Goal: Use online tool/utility: Utilize a website feature to perform a specific function

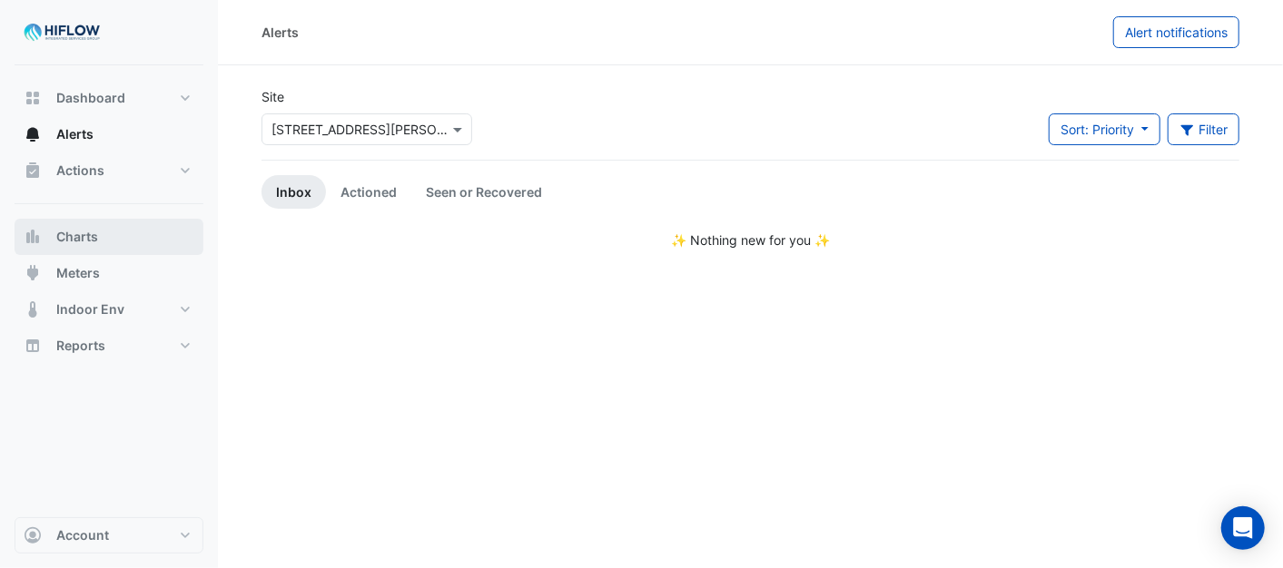
click at [86, 238] on span "Charts" at bounding box center [77, 237] width 42 height 18
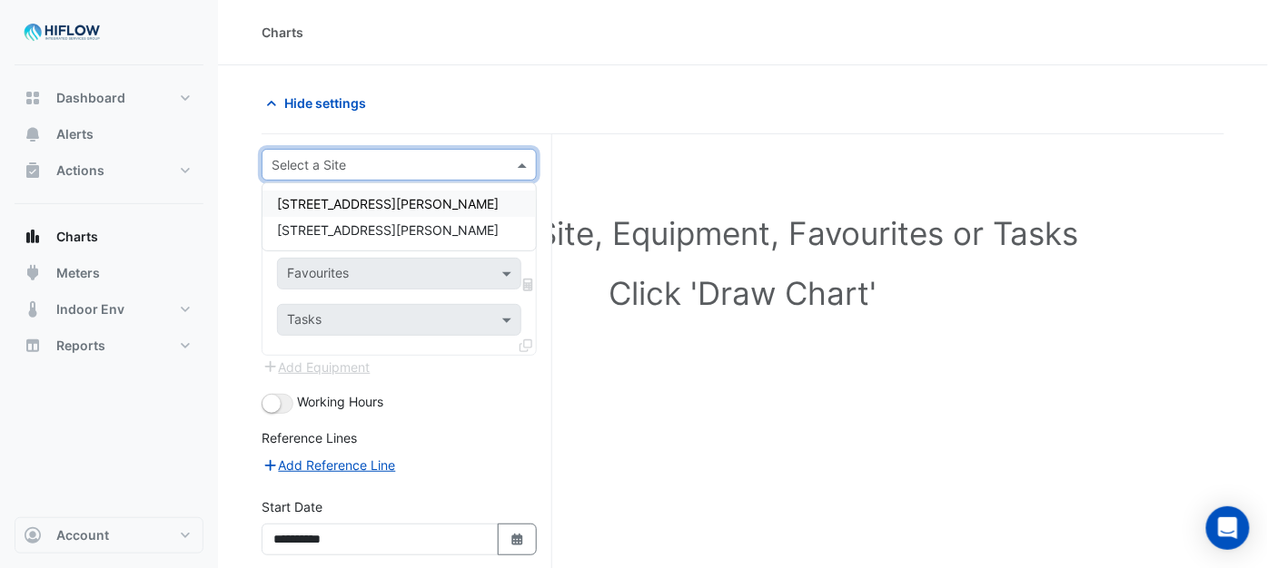
click at [529, 162] on span at bounding box center [524, 164] width 23 height 19
click at [321, 230] on span "[STREET_ADDRESS][PERSON_NAME]" at bounding box center [388, 229] width 222 height 15
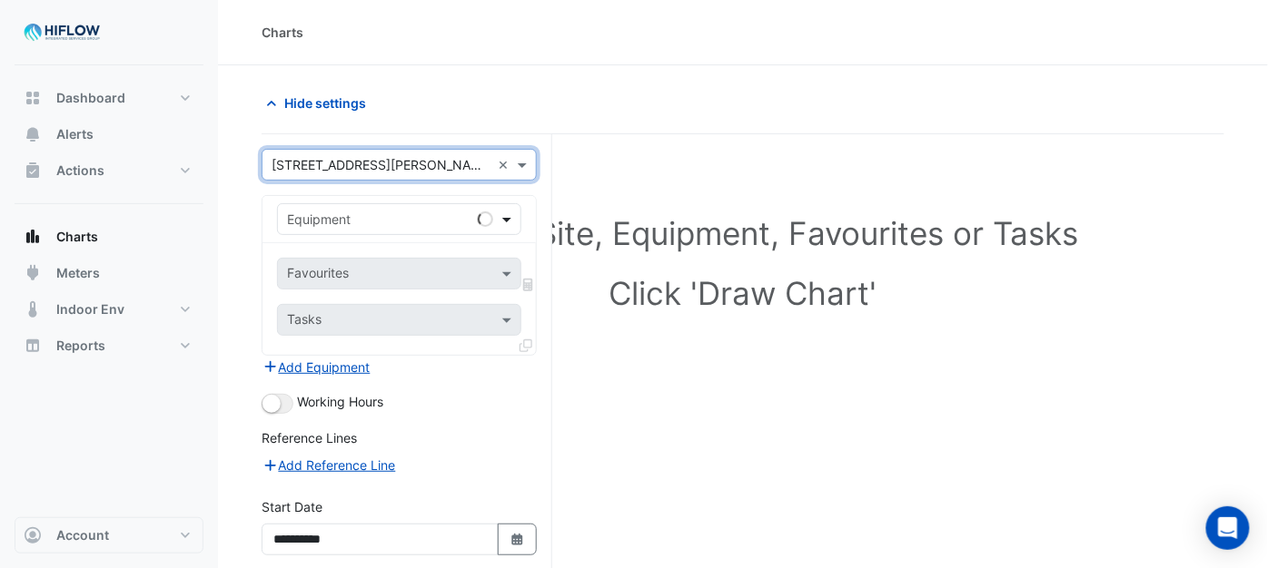
click at [508, 214] on span at bounding box center [509, 219] width 23 height 19
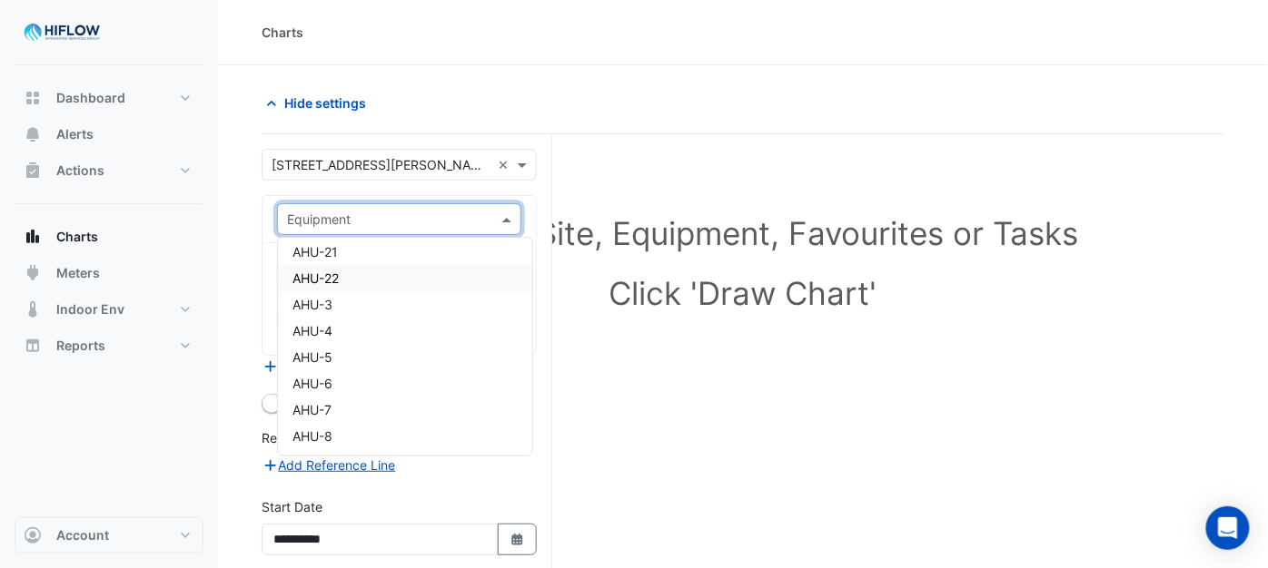
scroll to position [403, 0]
click at [313, 301] on span "AHU-3" at bounding box center [312, 302] width 40 height 15
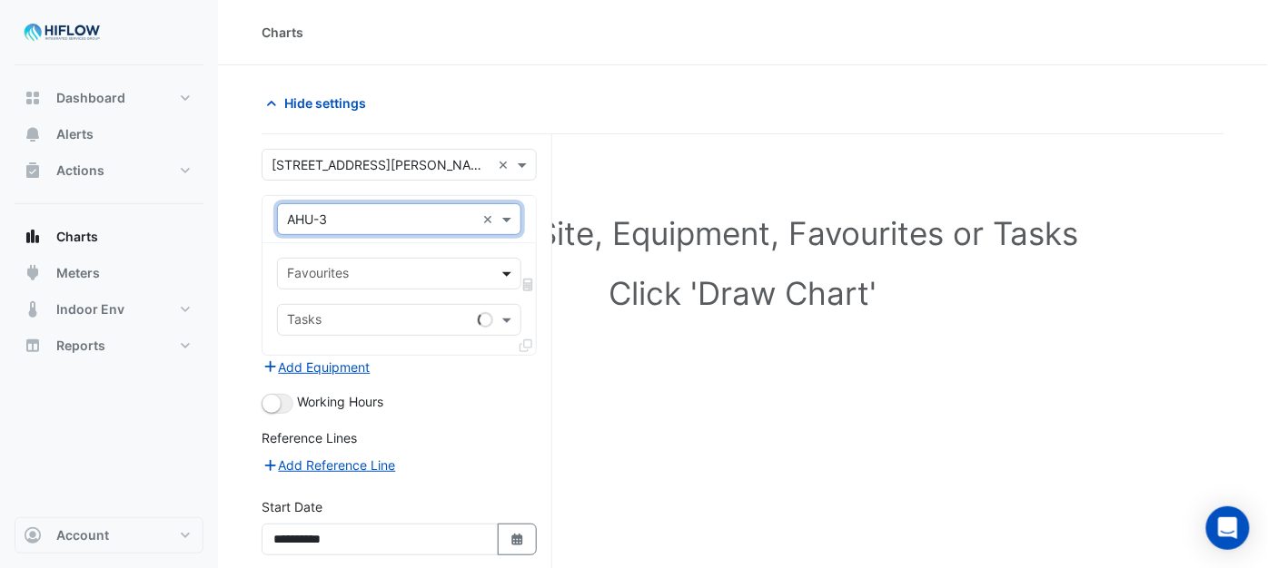
click at [508, 272] on span at bounding box center [509, 273] width 23 height 19
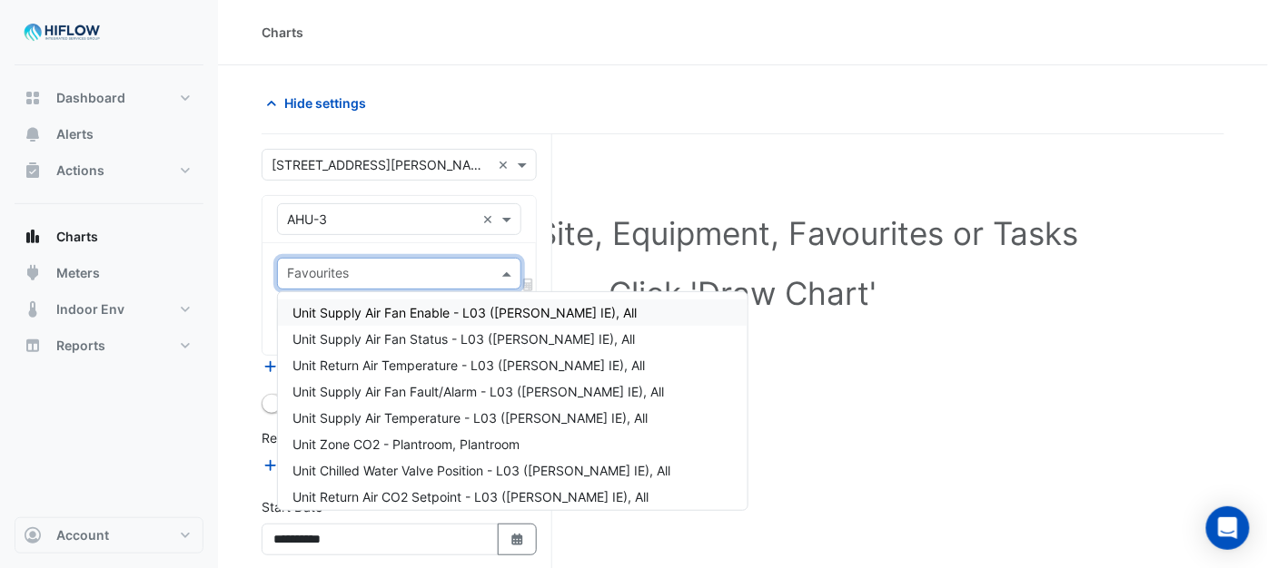
click at [400, 311] on span "Unit Supply Air Fan Enable - L03 ([PERSON_NAME] IE), All" at bounding box center [464, 312] width 344 height 15
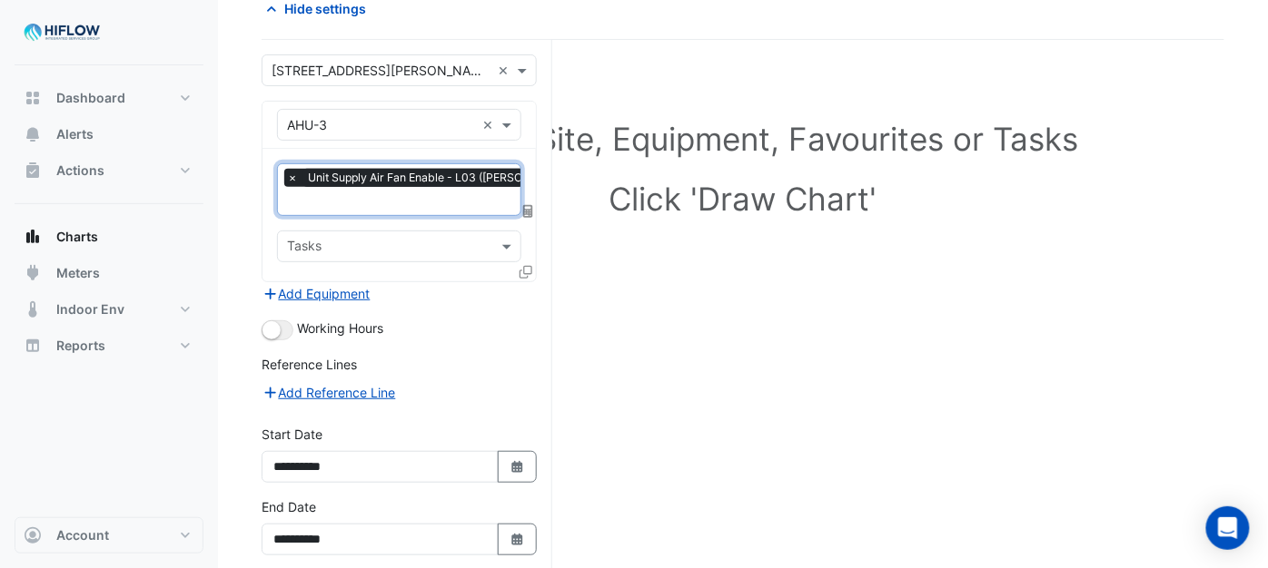
scroll to position [101, 0]
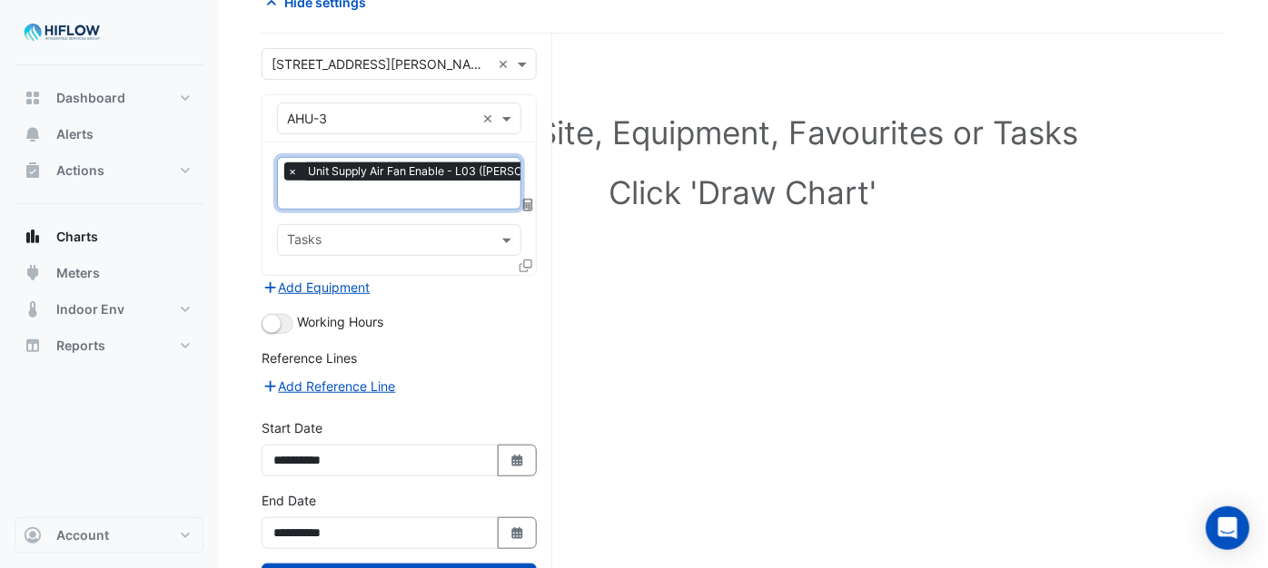
click at [460, 197] on input "text" at bounding box center [450, 196] width 327 height 19
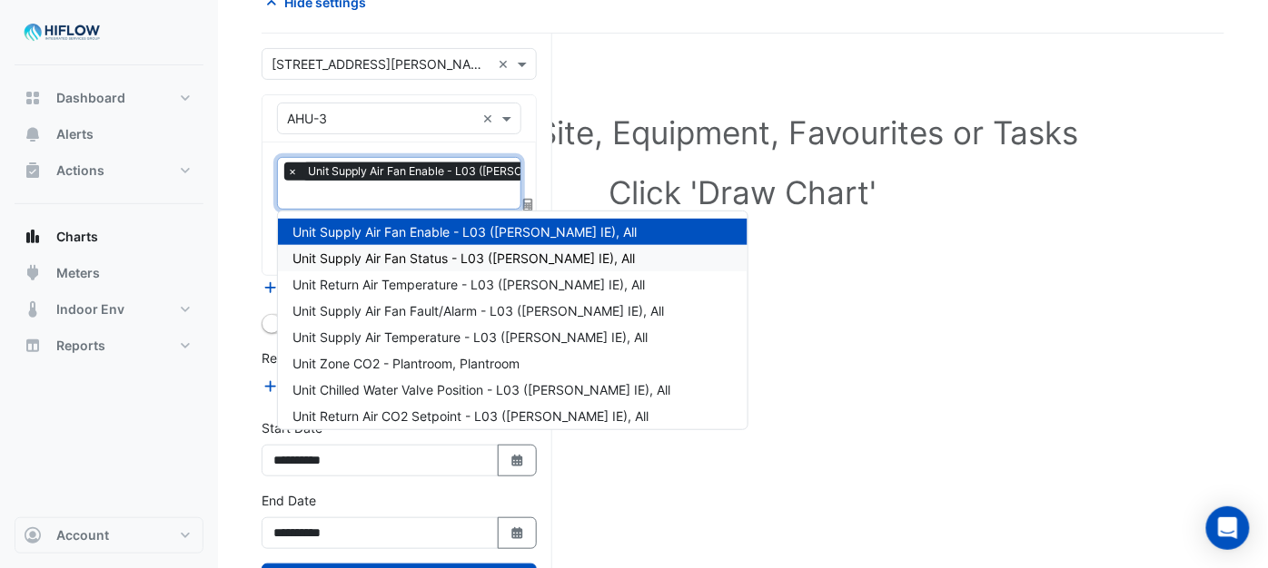
click at [409, 258] on span "Unit Supply Air Fan Status - L03 ([PERSON_NAME] IE), All" at bounding box center [463, 258] width 342 height 15
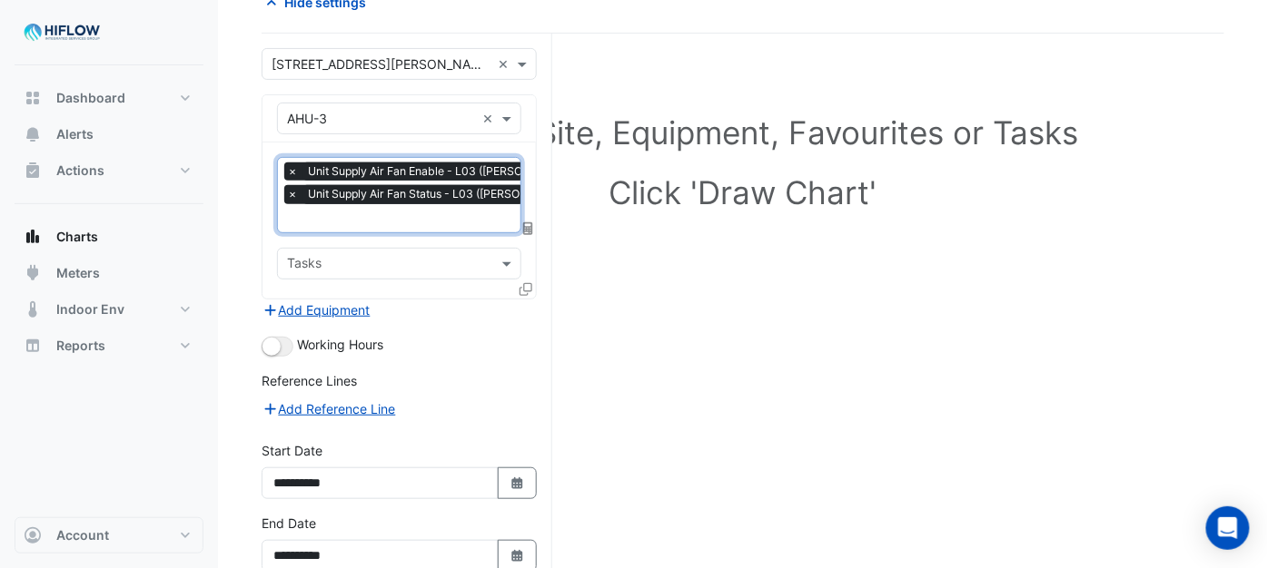
click at [489, 216] on input "text" at bounding box center [450, 220] width 327 height 19
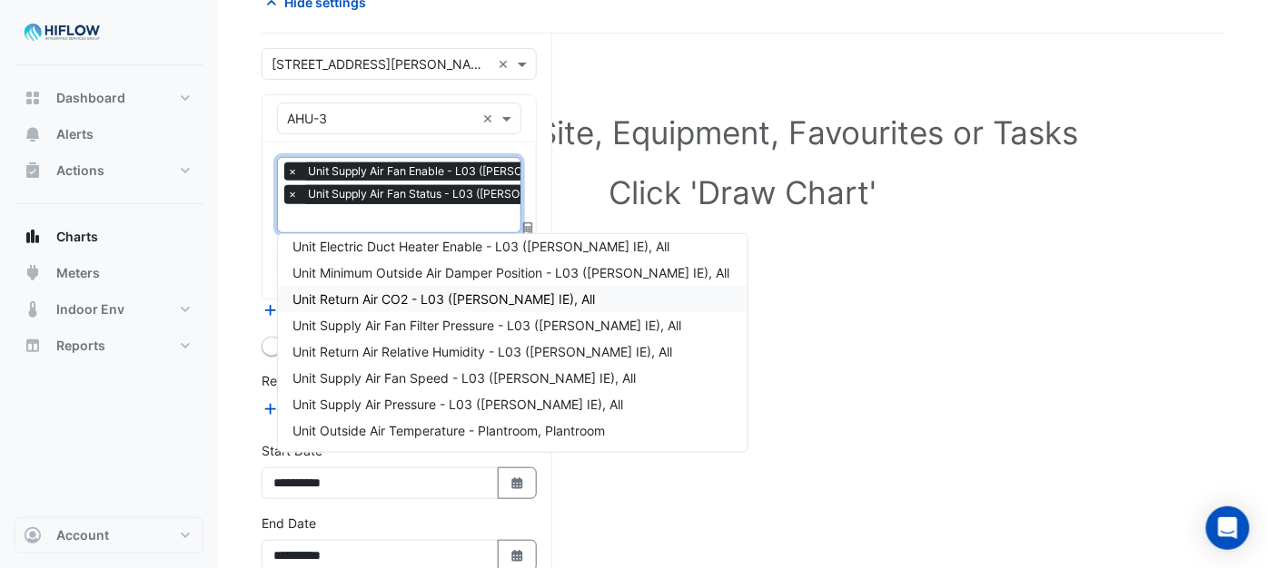
scroll to position [302, 0]
click at [383, 400] on span "Unit Supply Air Pressure - L03 ([PERSON_NAME] IE), All" at bounding box center [457, 399] width 331 height 15
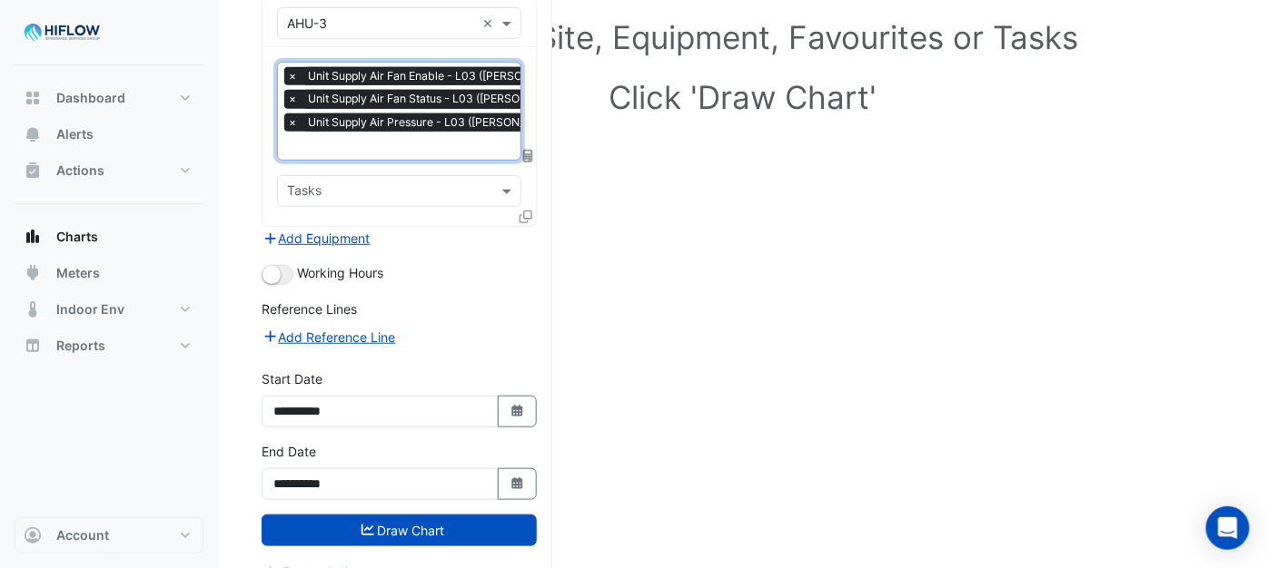
scroll to position [202, 0]
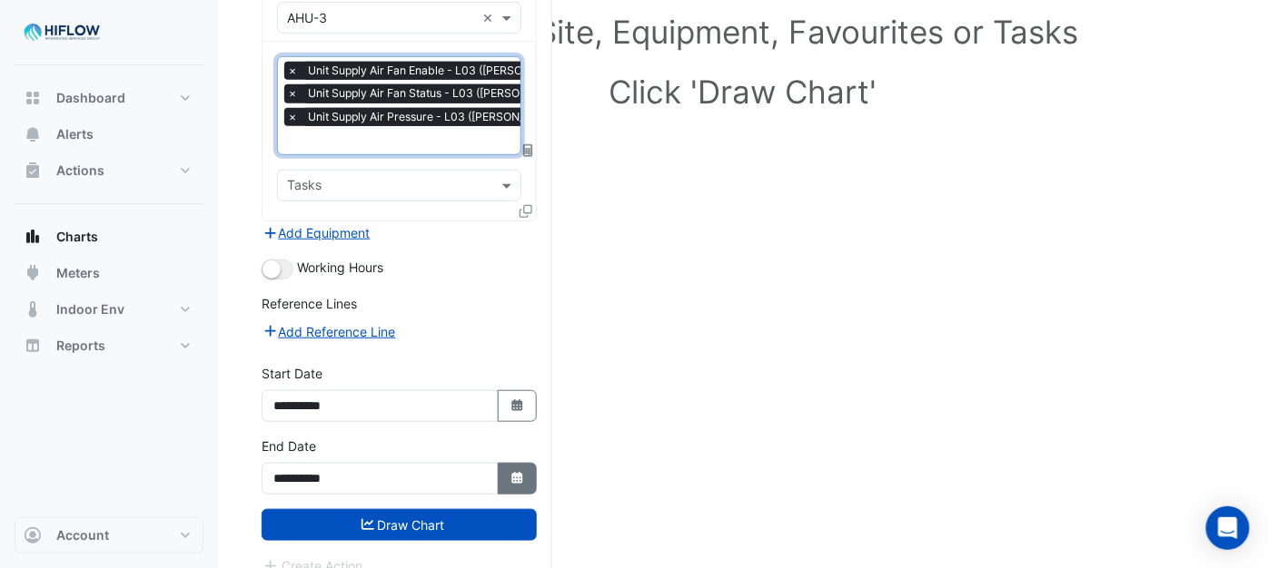
click at [514, 477] on icon "button" at bounding box center [516, 478] width 11 height 12
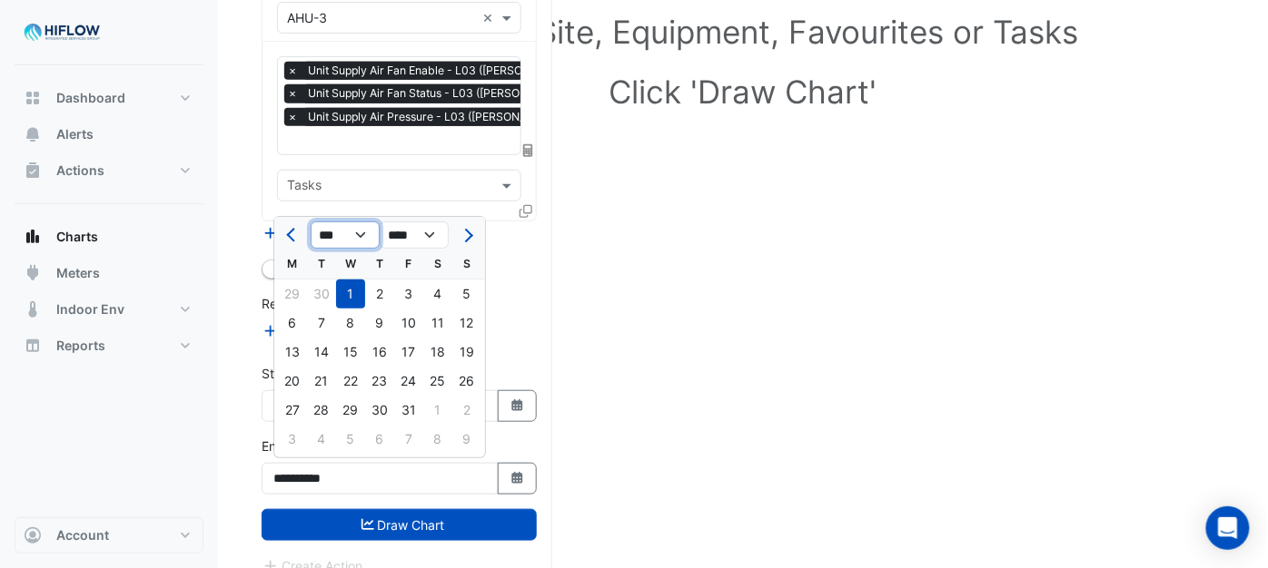
click at [367, 234] on select "*** *** *** ***" at bounding box center [345, 235] width 69 height 27
select select "*"
click at [311, 222] on select "*** *** *** ***" at bounding box center [345, 235] width 69 height 27
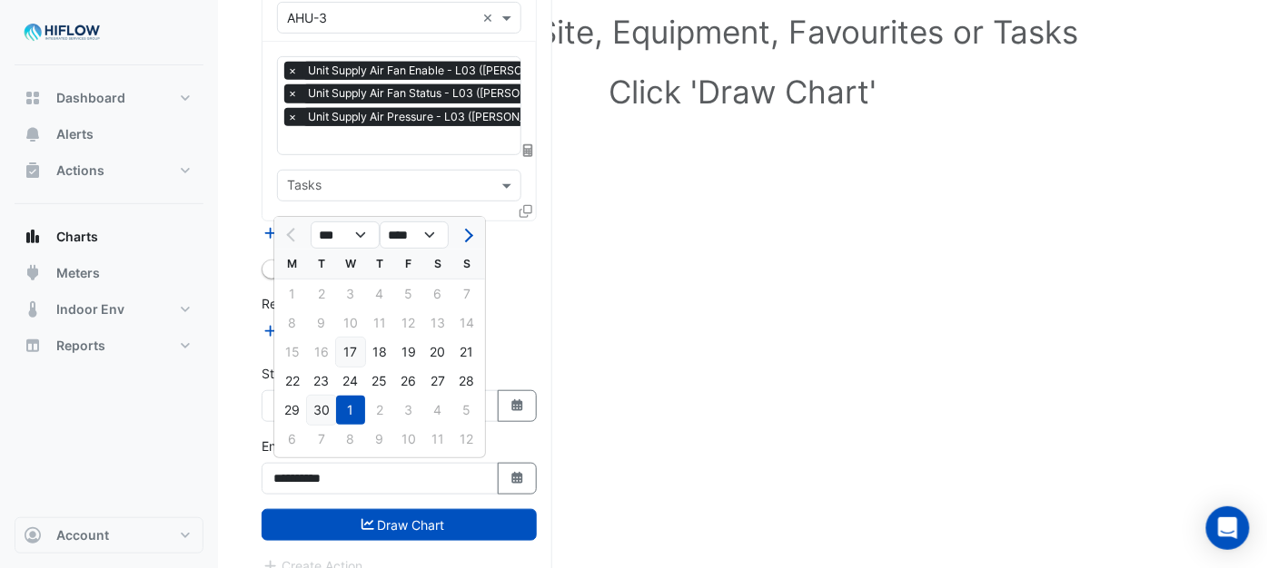
click at [322, 402] on div "30" at bounding box center [321, 410] width 29 height 29
type input "**********"
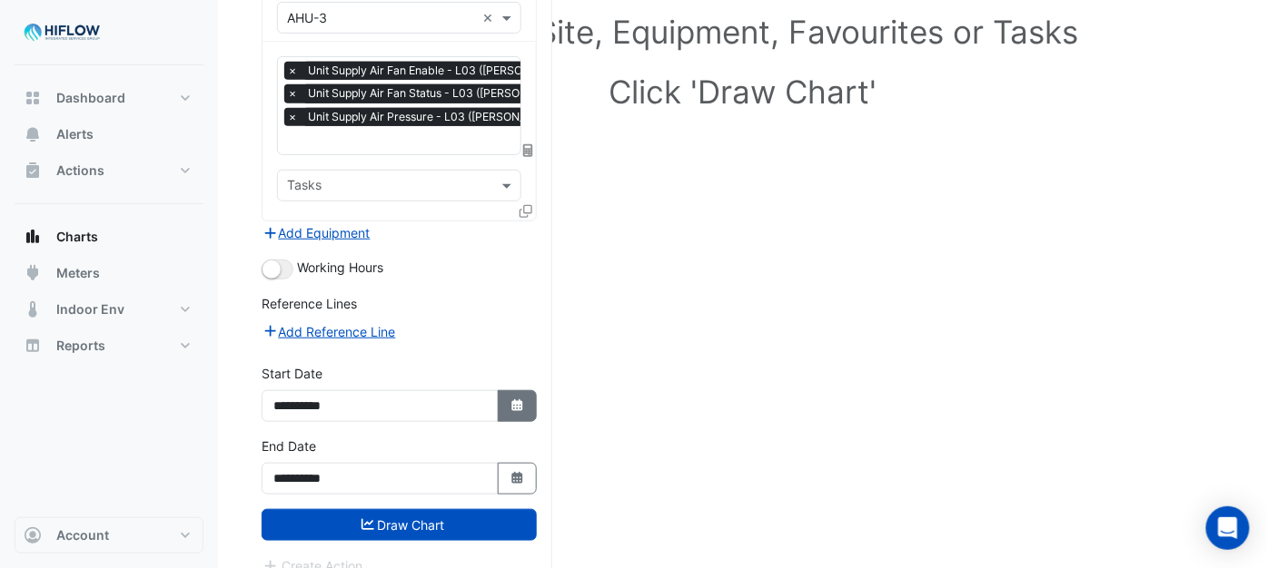
click at [513, 405] on icon "Select Date" at bounding box center [517, 406] width 16 height 13
select select "*"
select select "****"
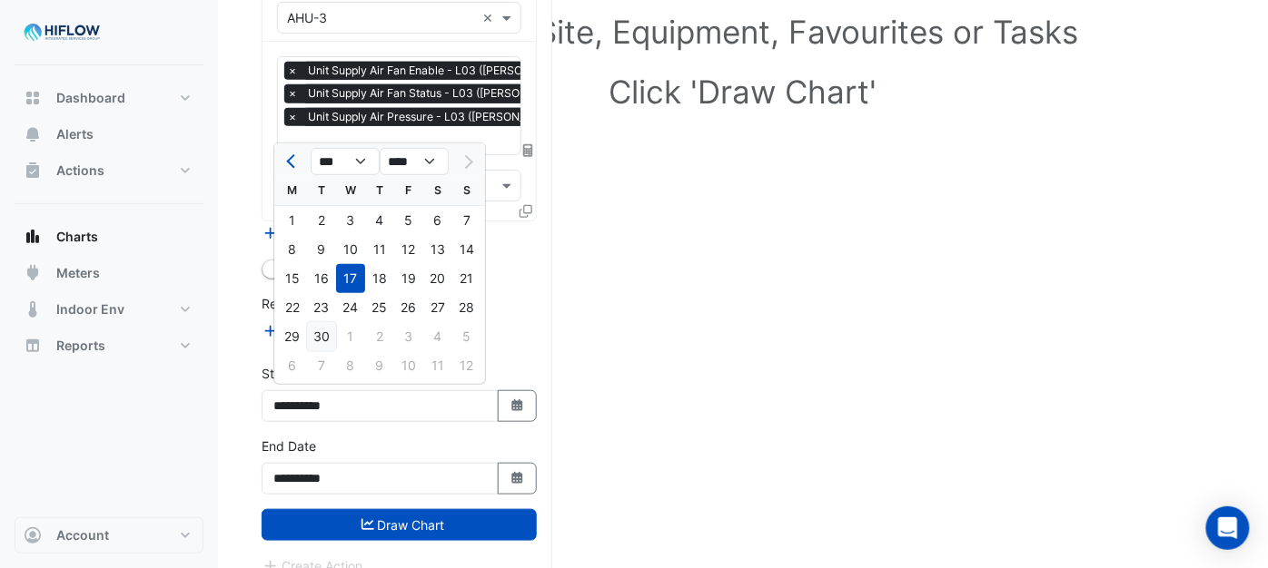
click at [314, 336] on div "30" at bounding box center [321, 336] width 29 height 29
type input "**********"
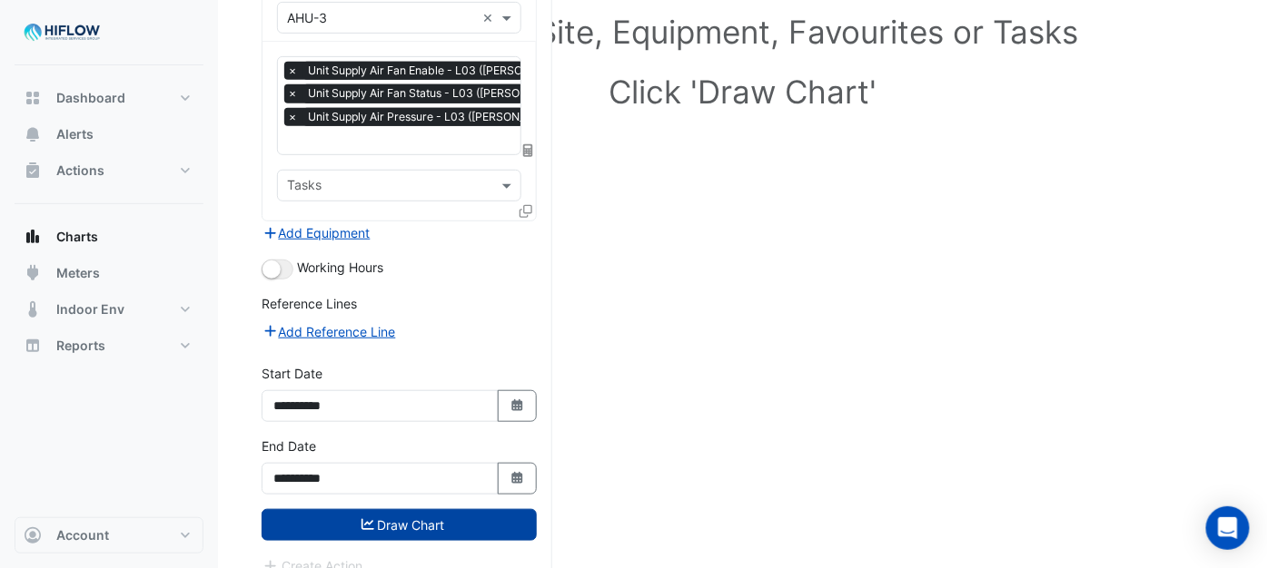
click at [384, 521] on button "Draw Chart" at bounding box center [399, 525] width 275 height 32
